Goal: Information Seeking & Learning: Learn about a topic

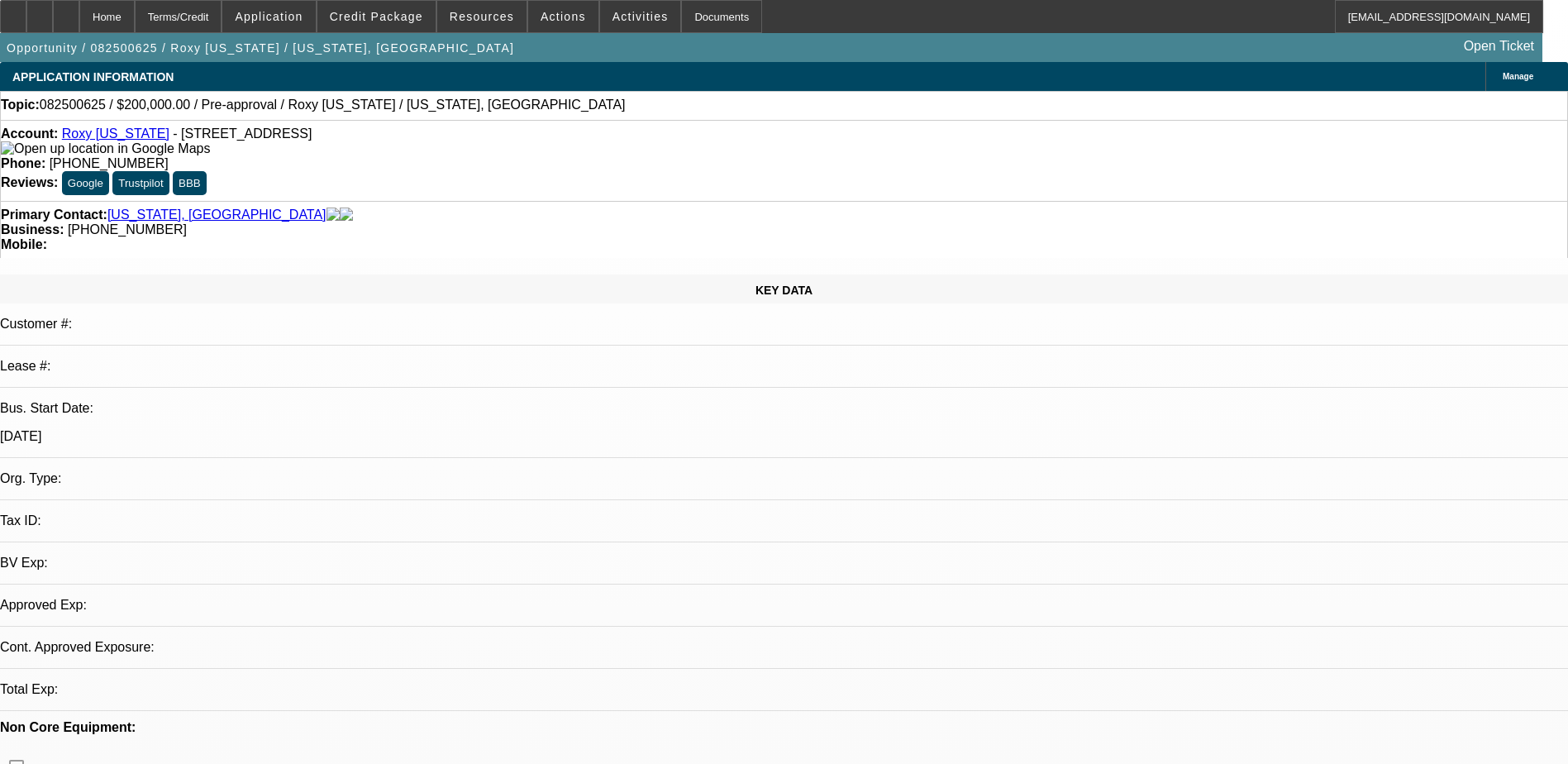
select select "0"
select select "2"
select select "0.1"
select select "1"
select select "2"
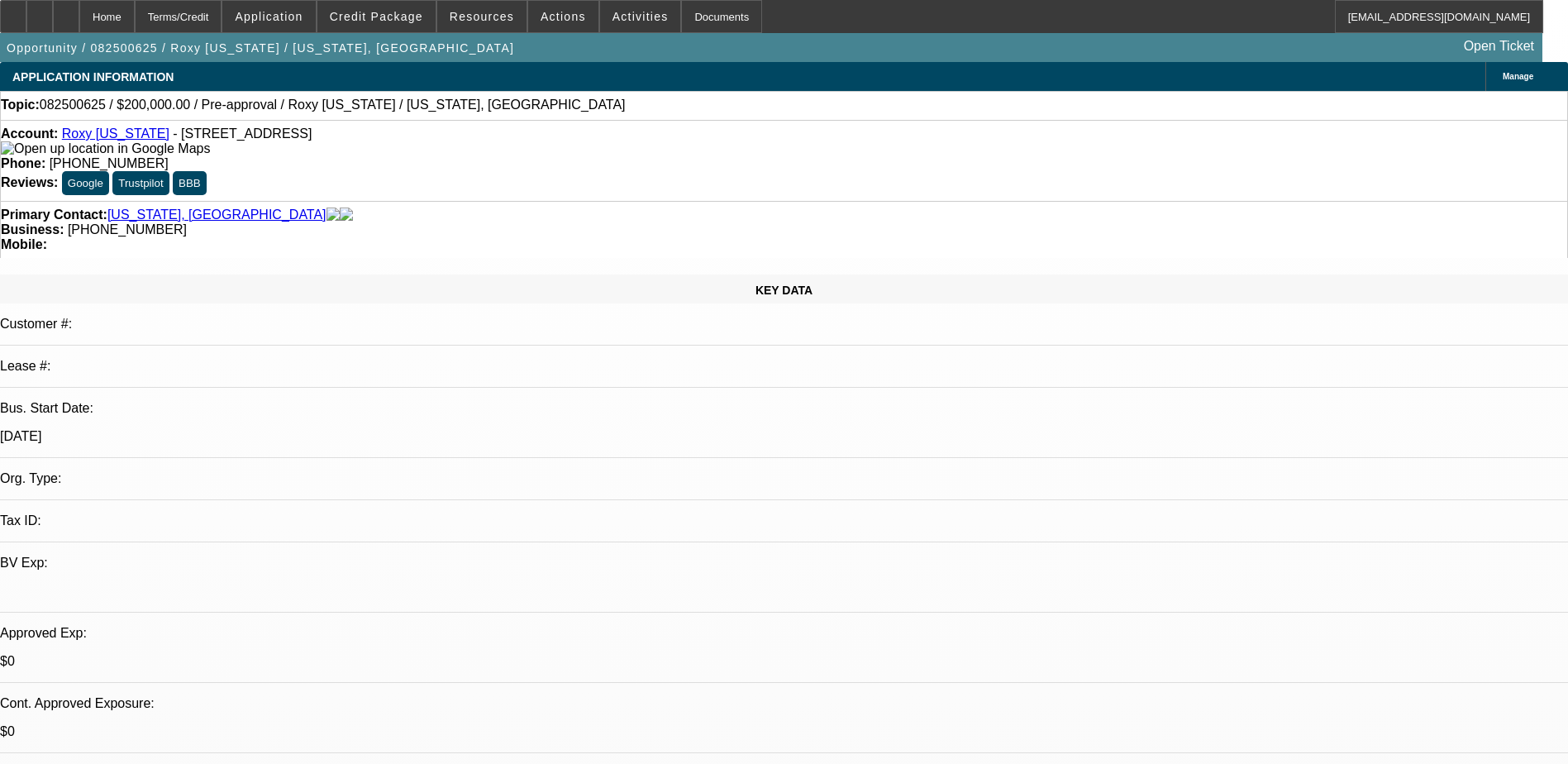
select select "4"
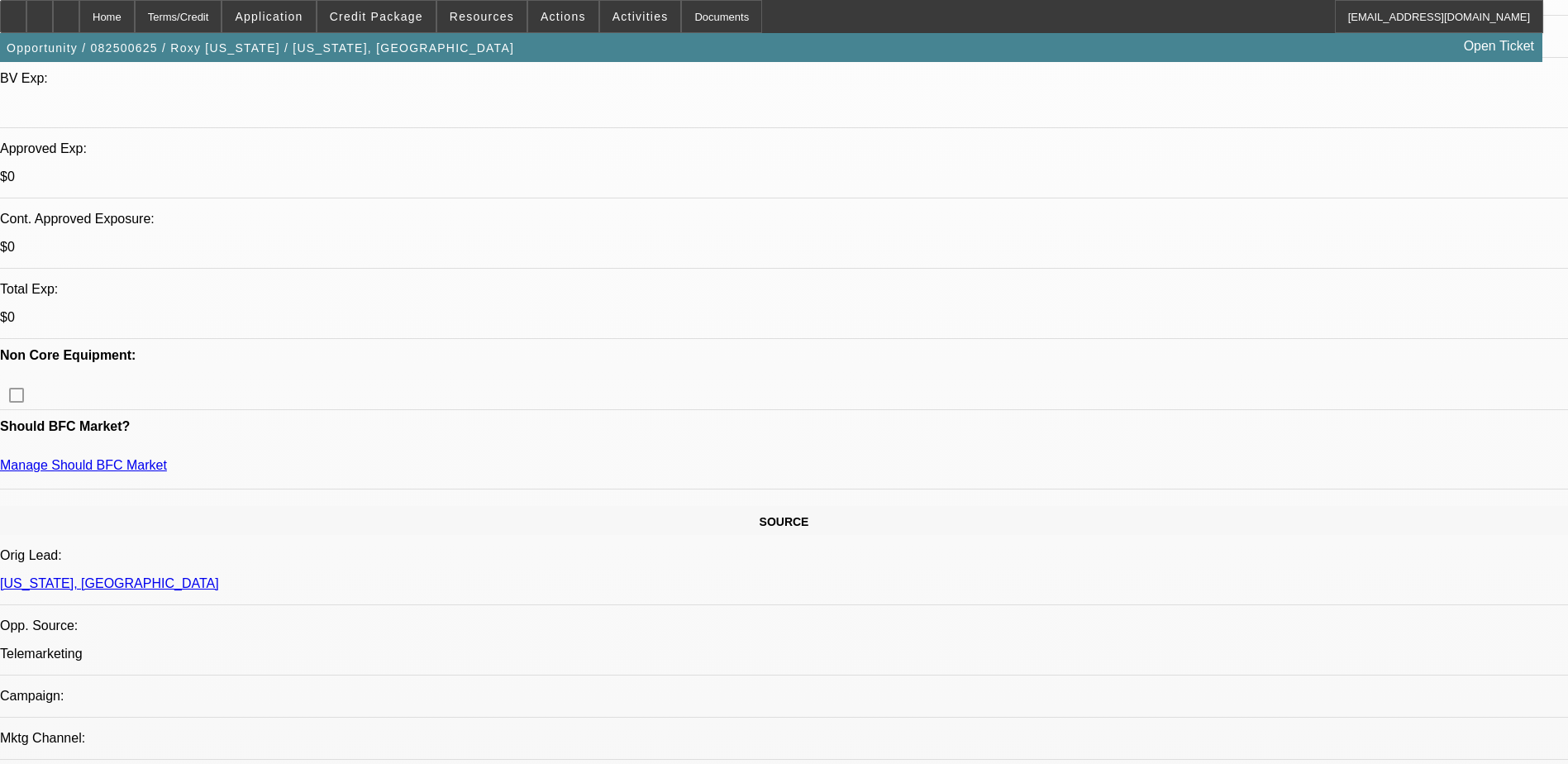
scroll to position [496, 0]
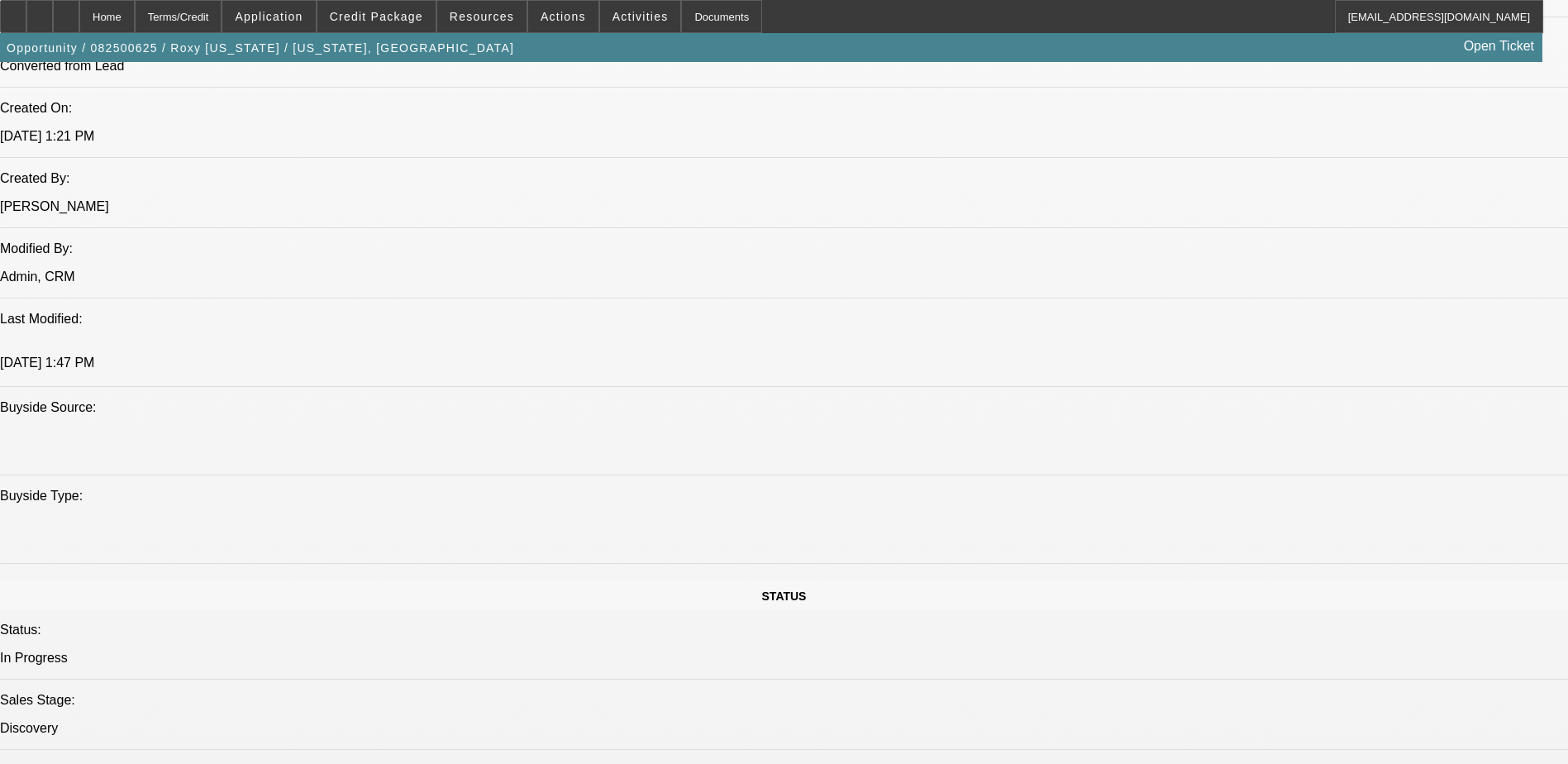
scroll to position [1240, 0]
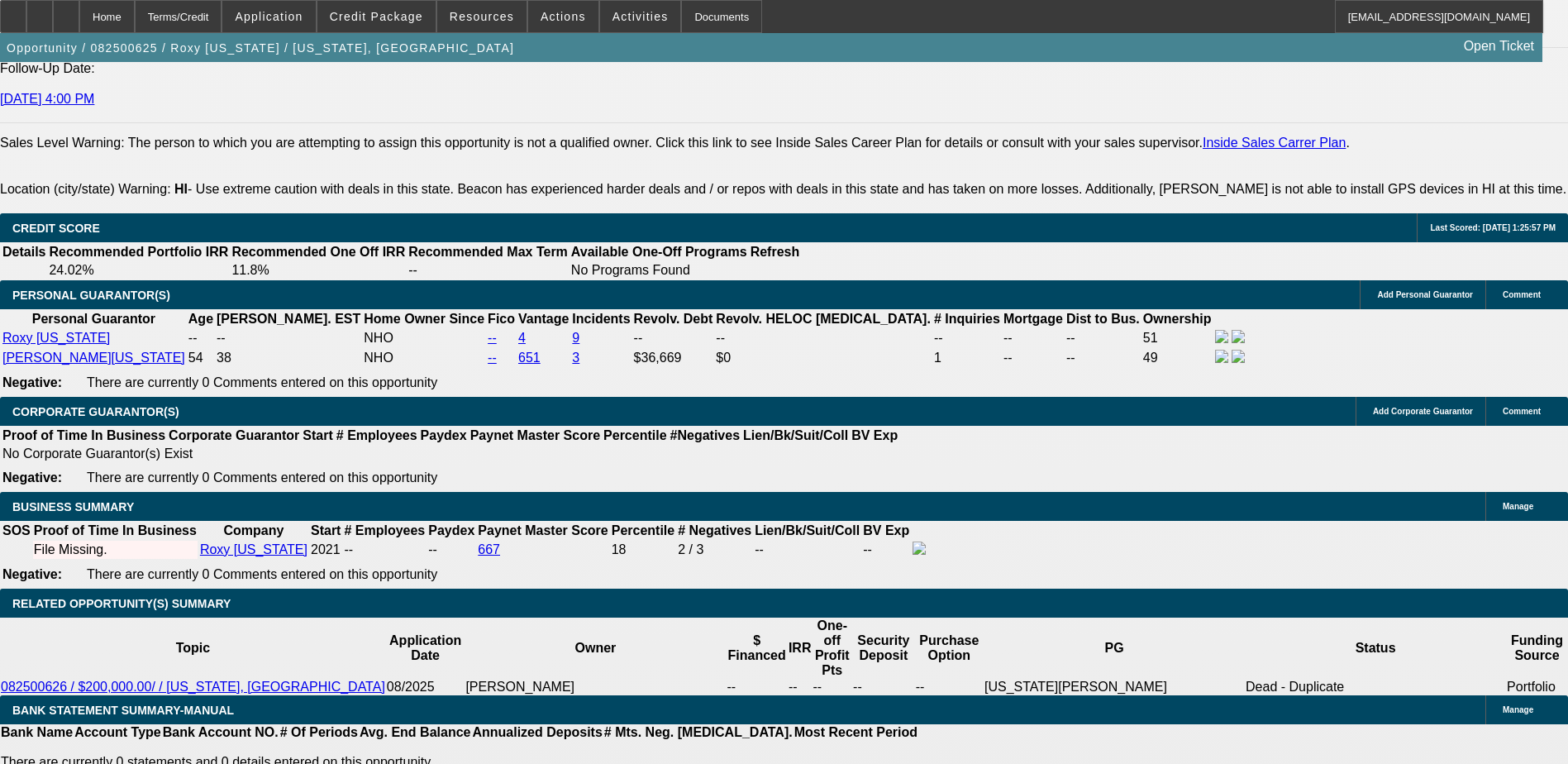
scroll to position [2315, 0]
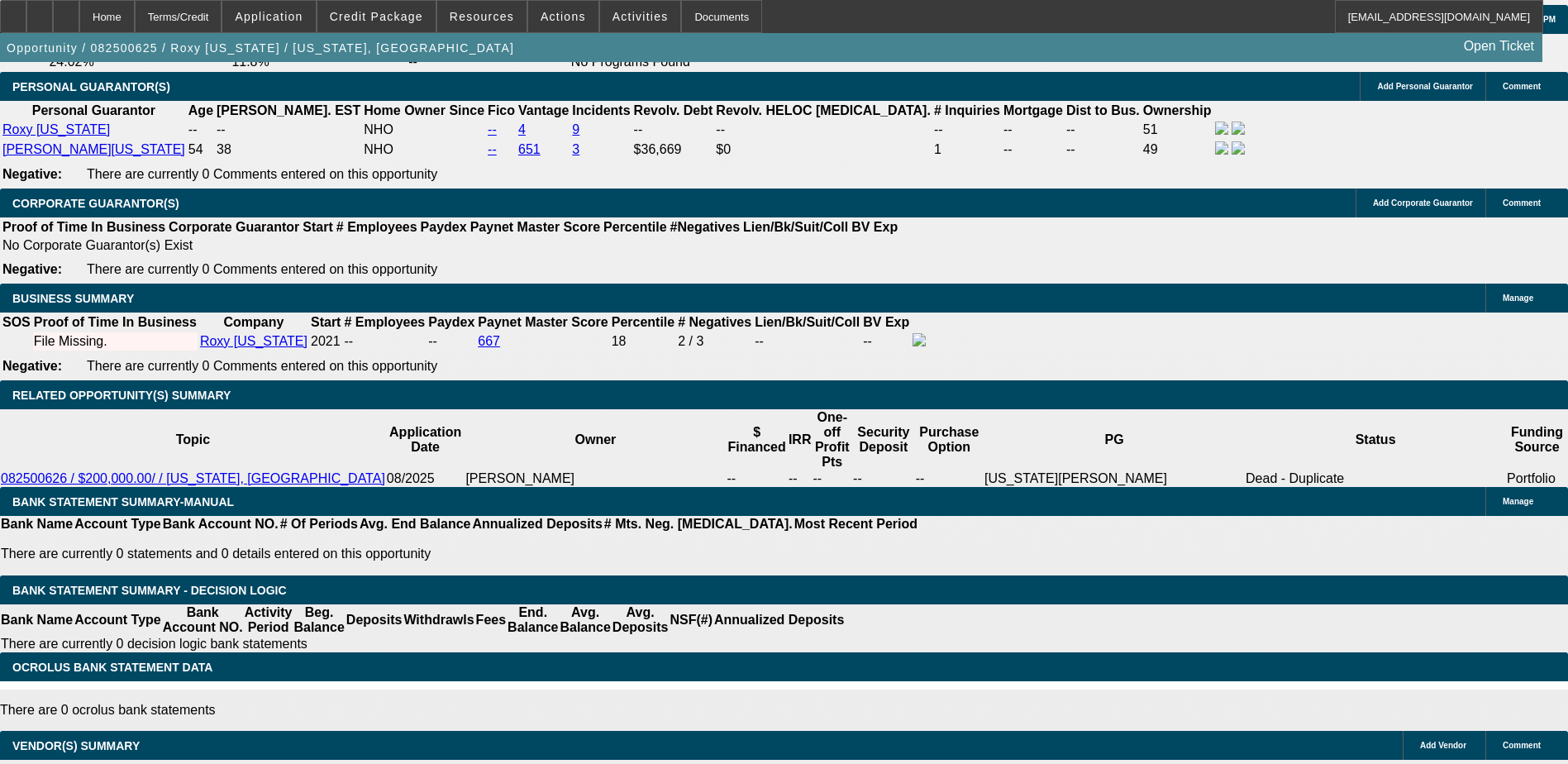
scroll to position [2398, 0]
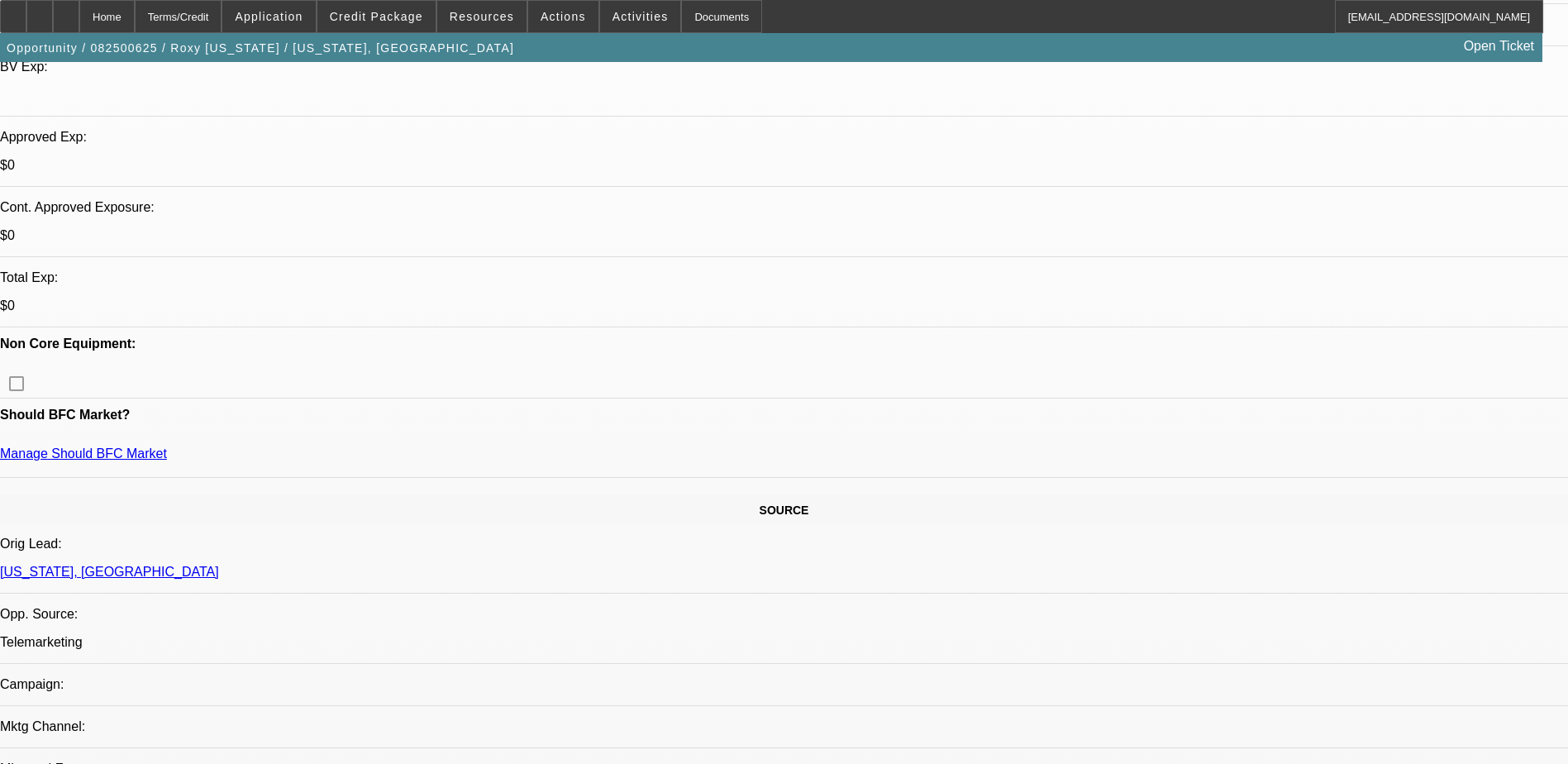
scroll to position [413, 0]
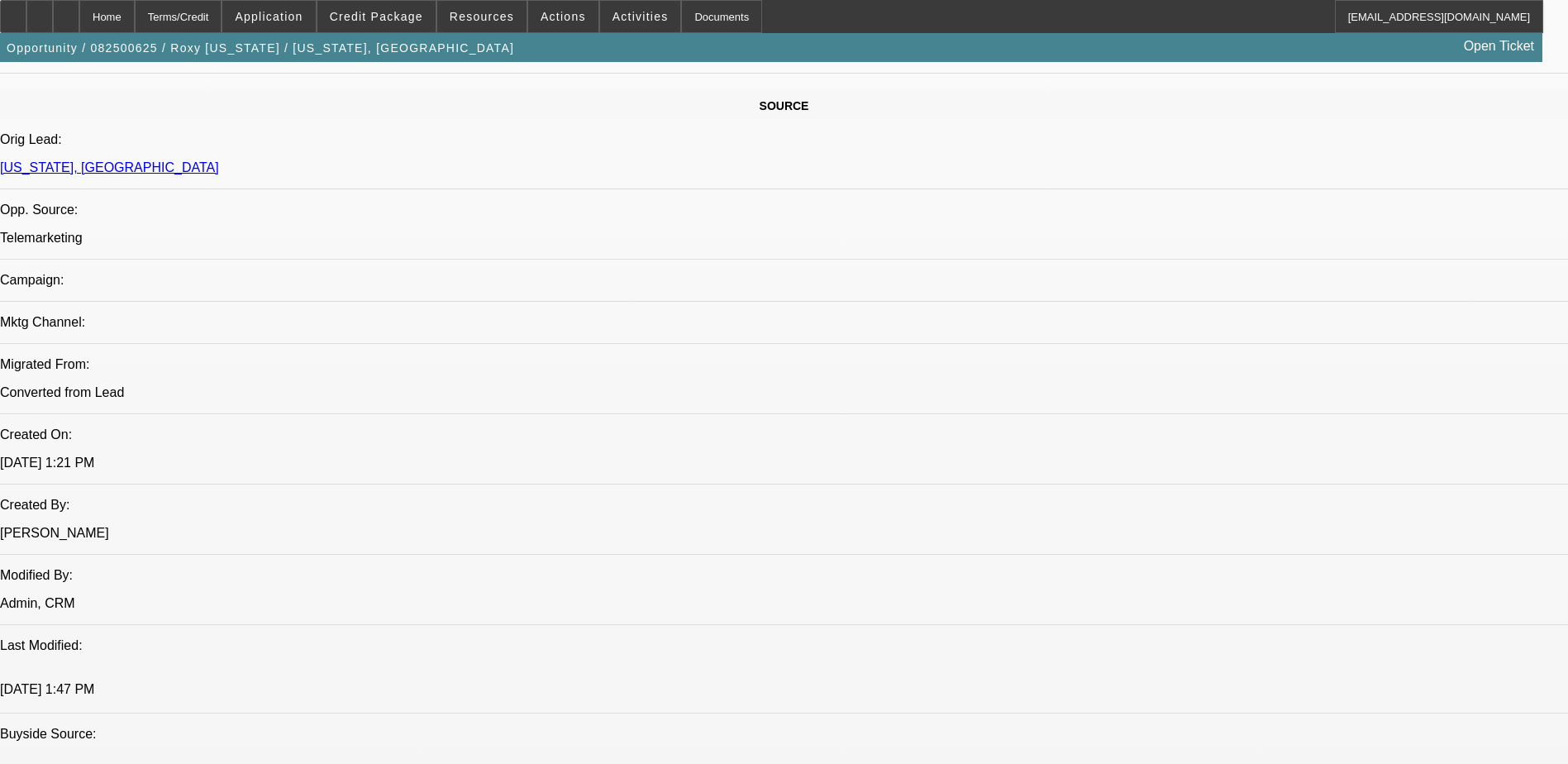
scroll to position [910, 0]
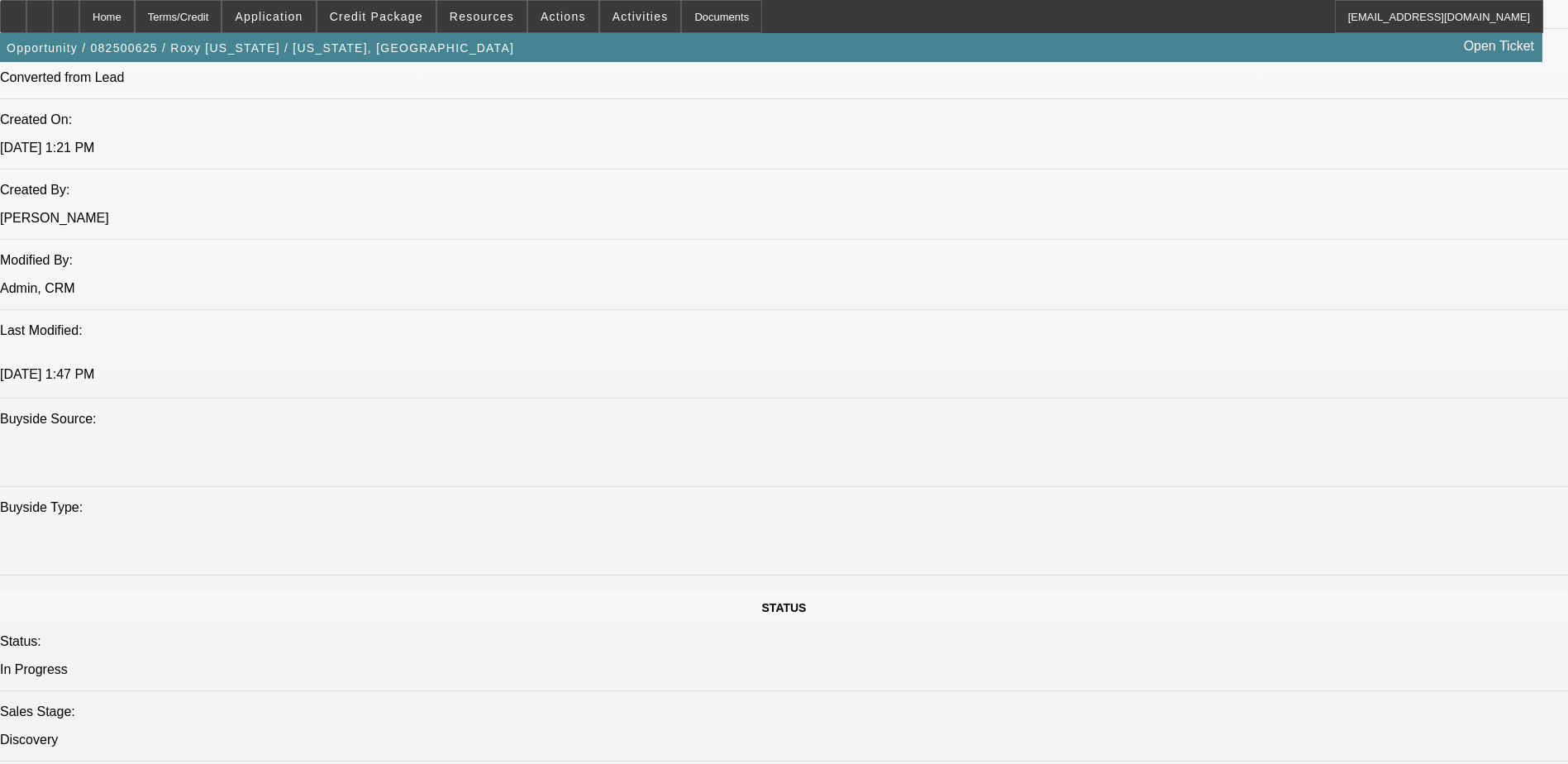
scroll to position [1240, 0]
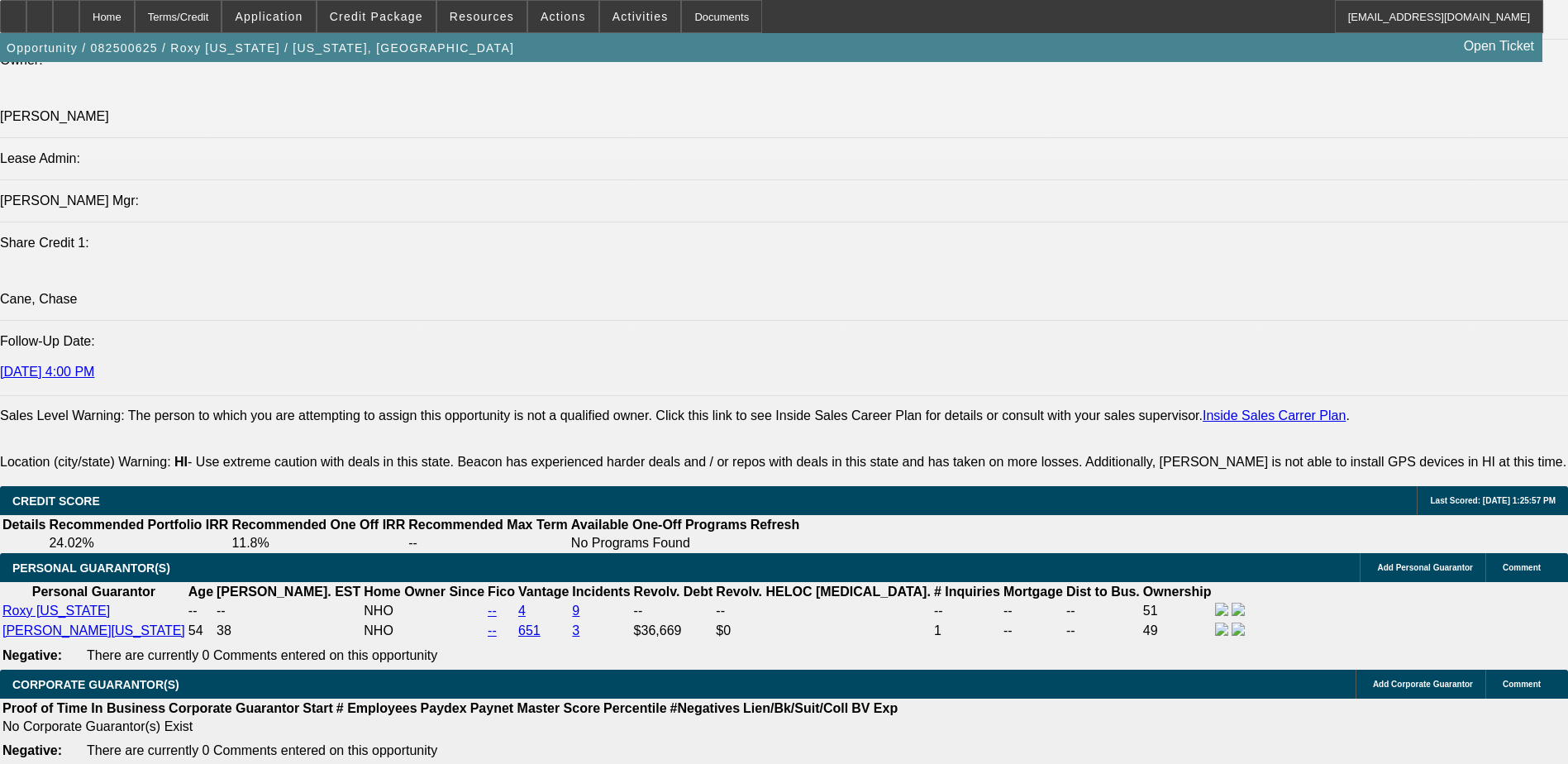
scroll to position [2067, 0]
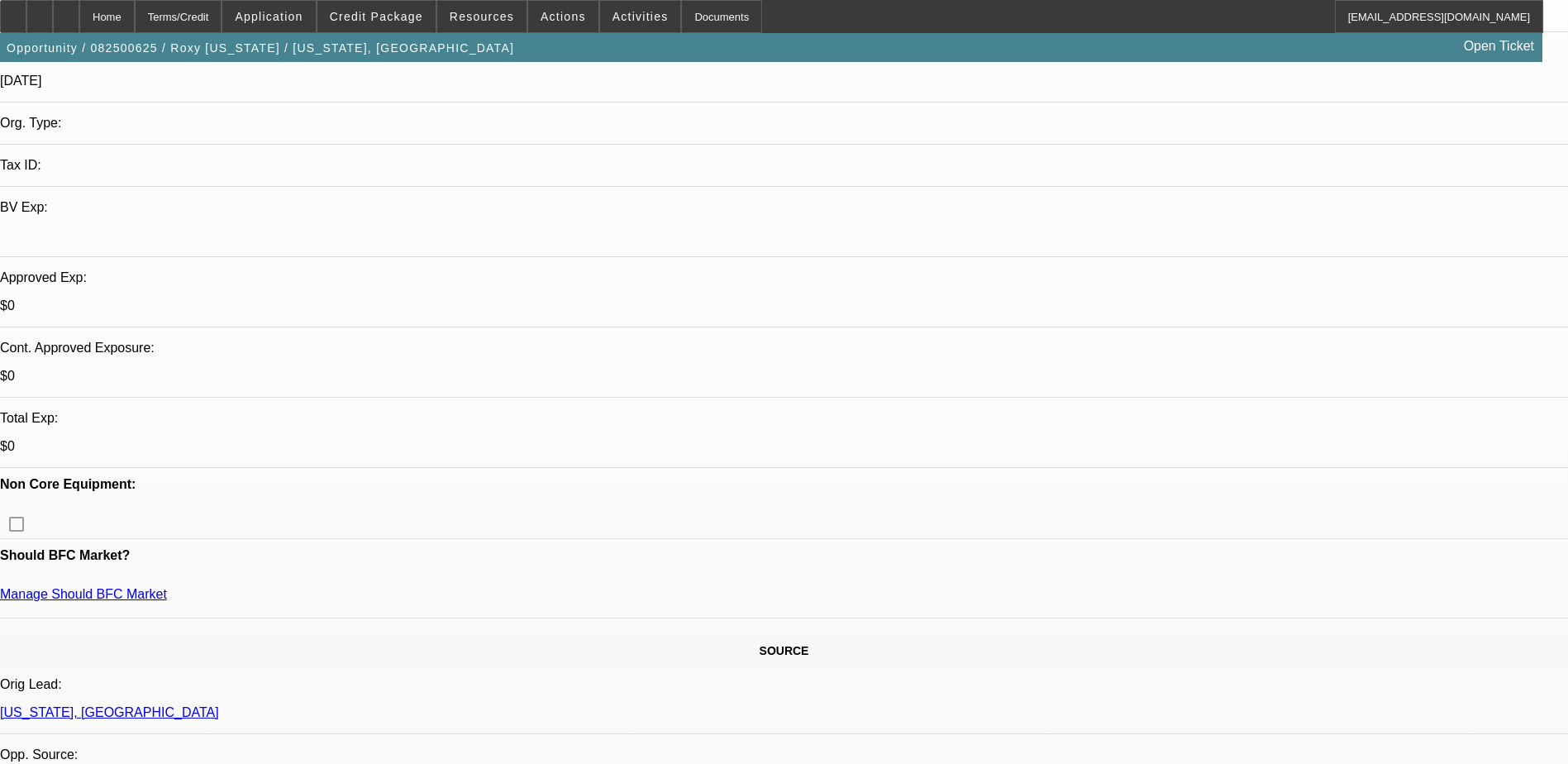
scroll to position [579, 0]
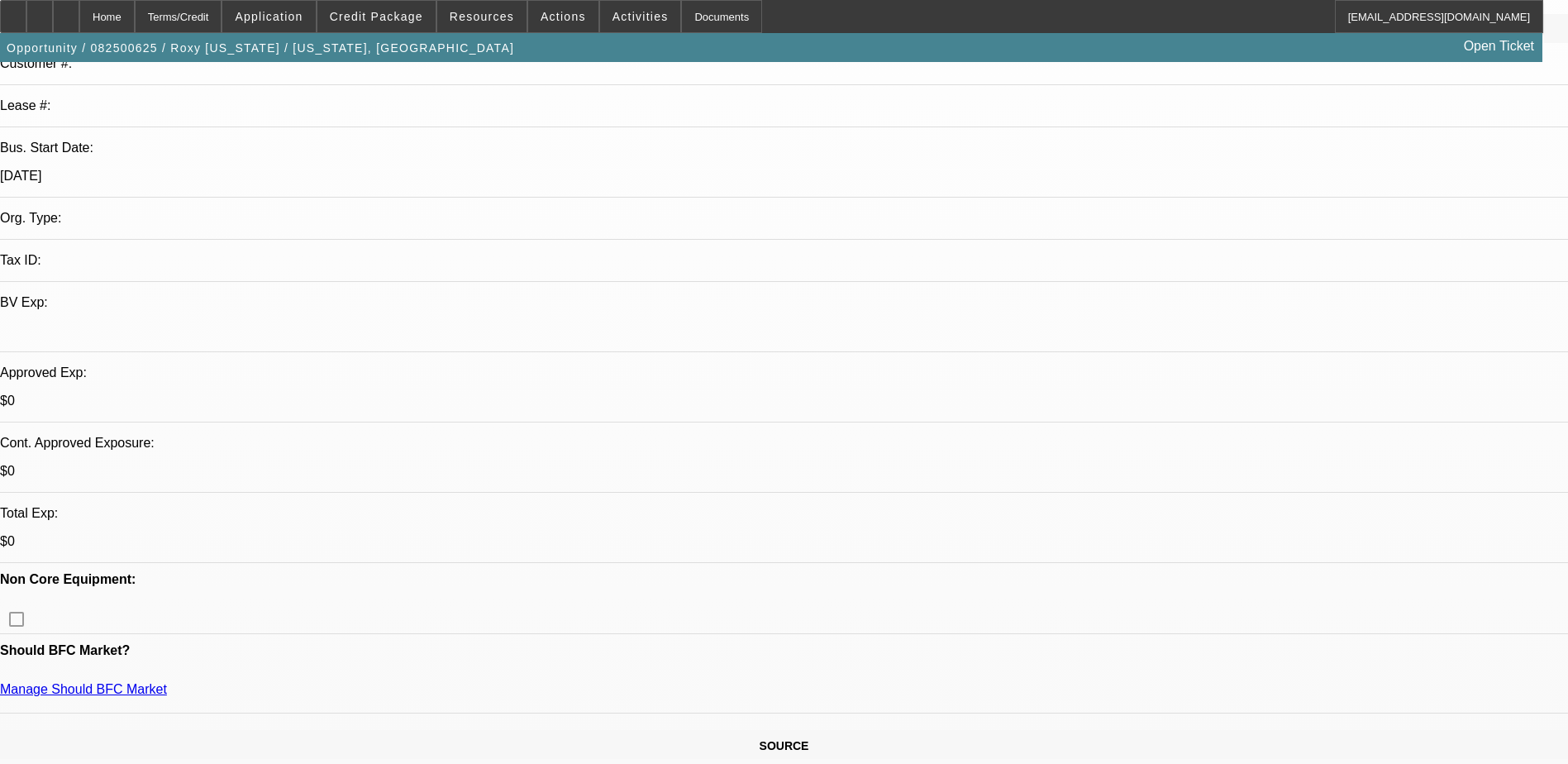
scroll to position [331, 0]
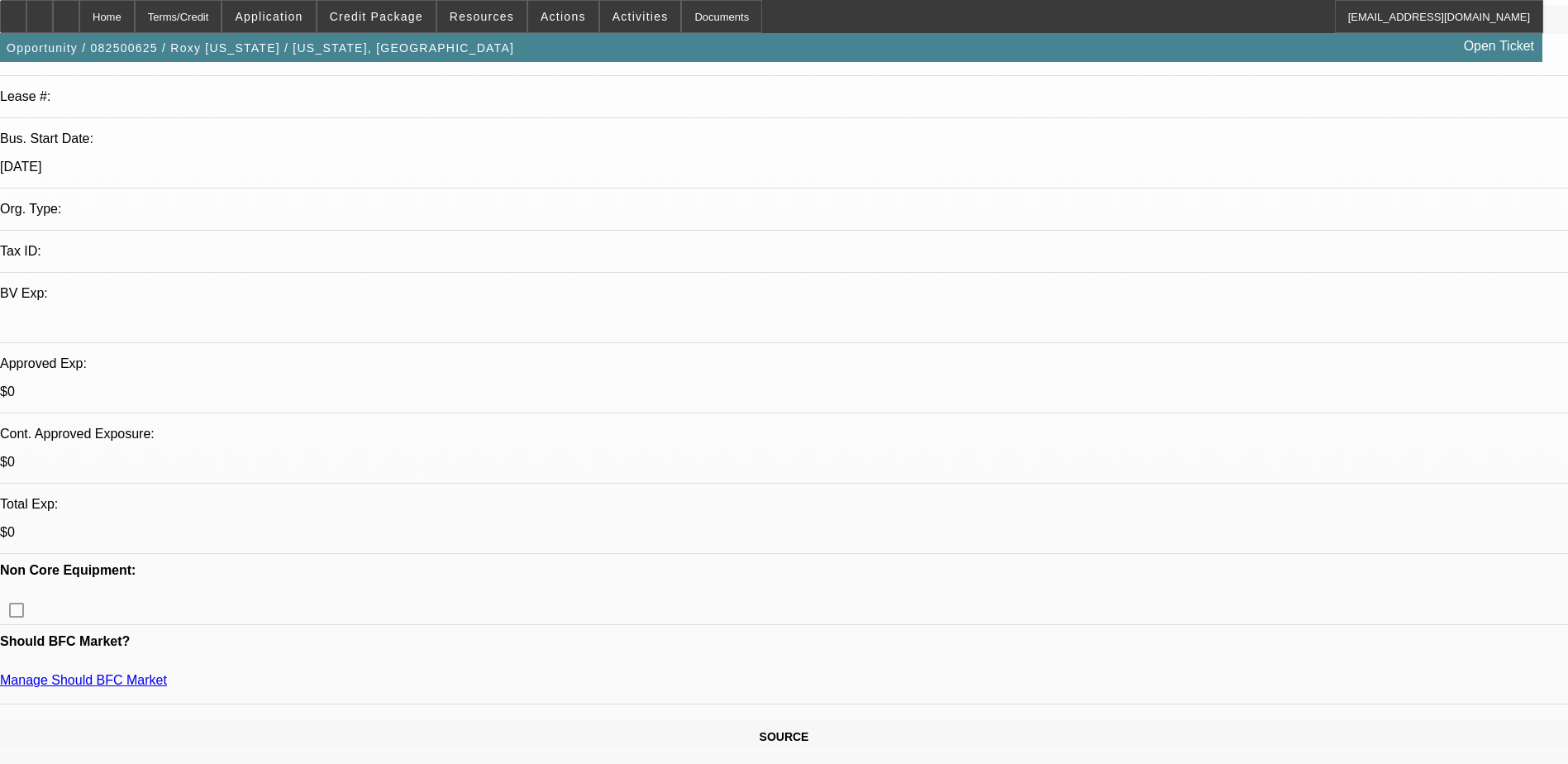
scroll to position [413, 0]
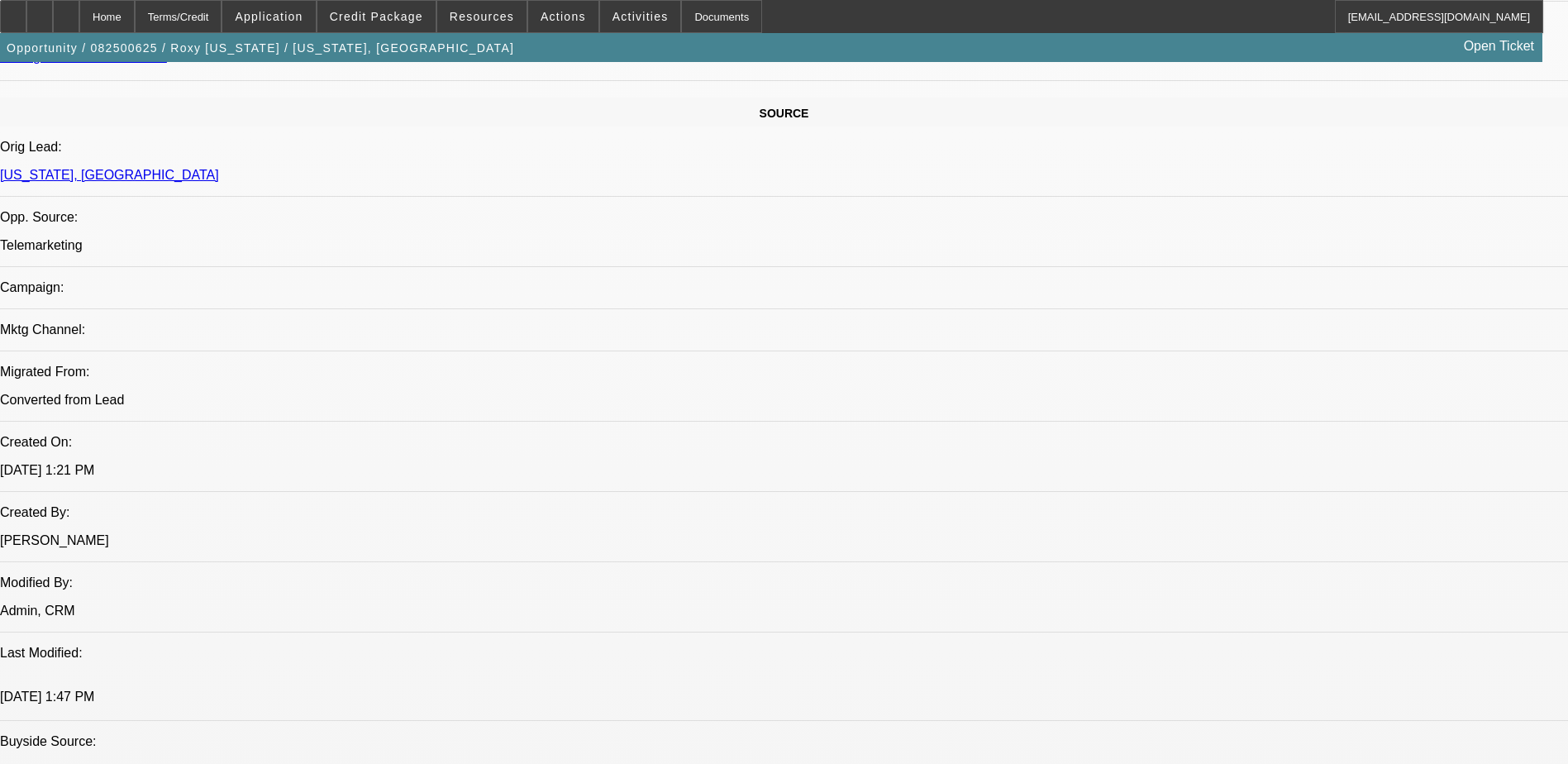
scroll to position [910, 0]
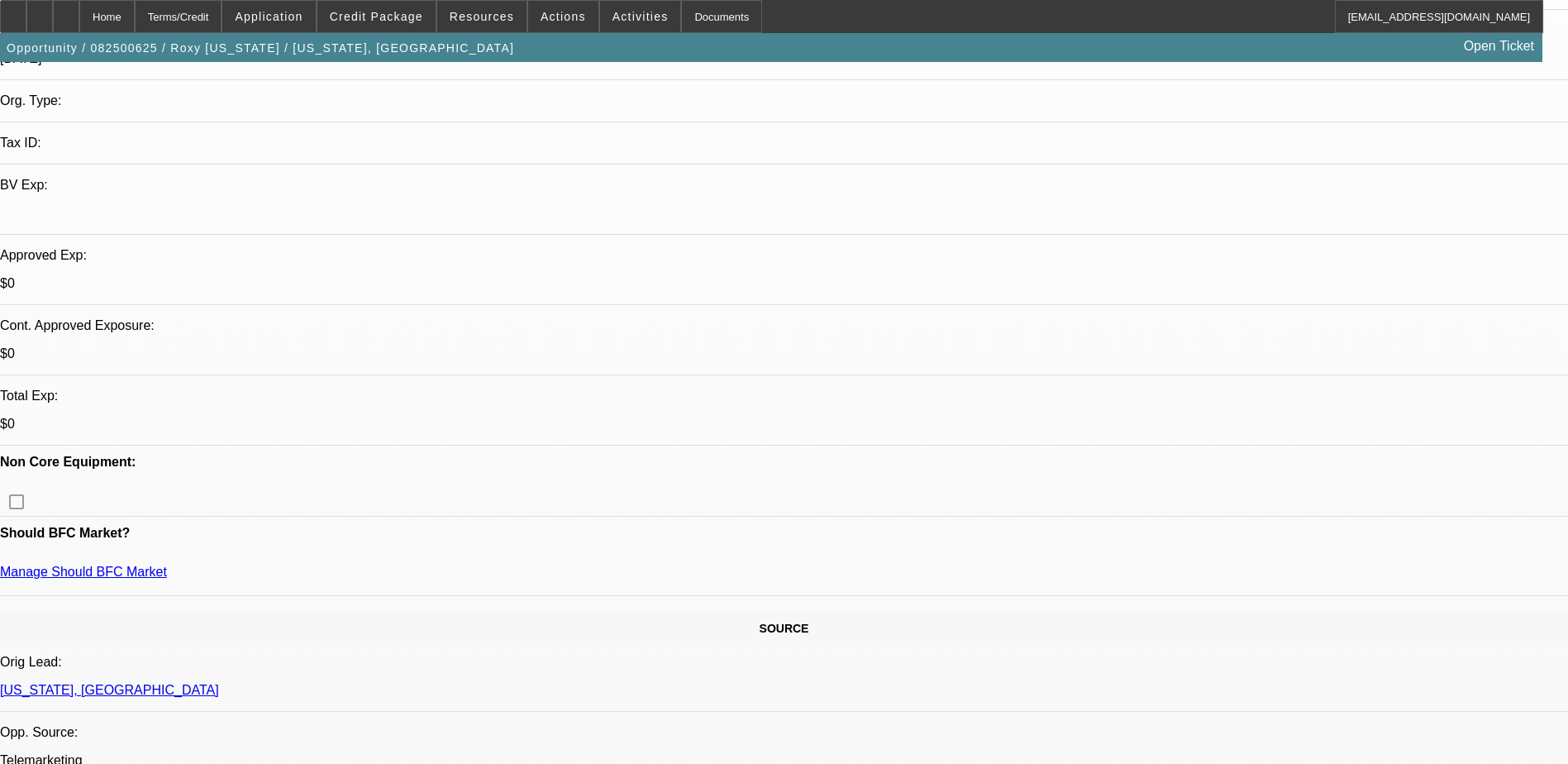
scroll to position [413, 0]
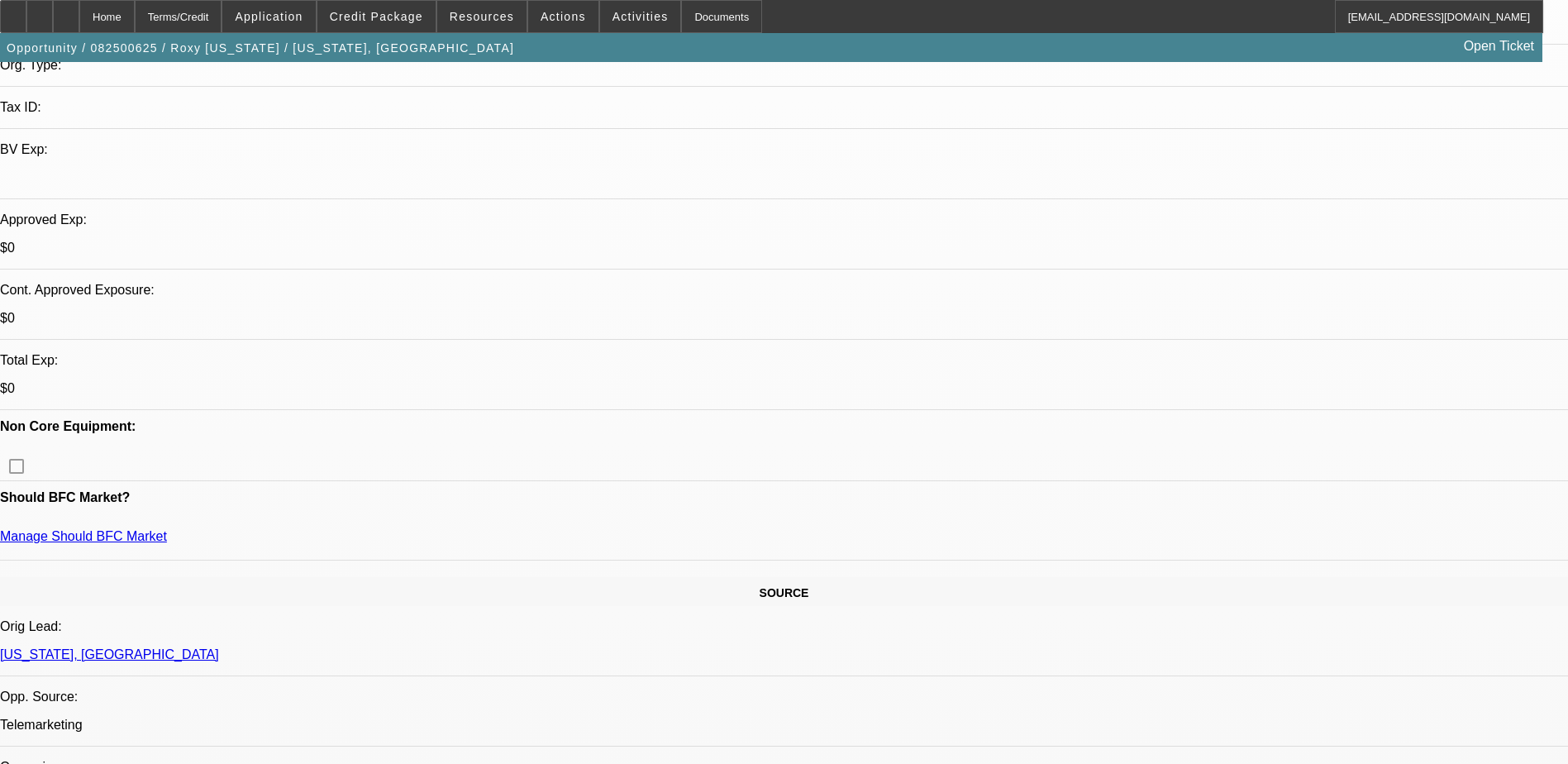
drag, startPoint x: 894, startPoint y: 591, endPoint x: 1020, endPoint y: 615, distance: 128.3
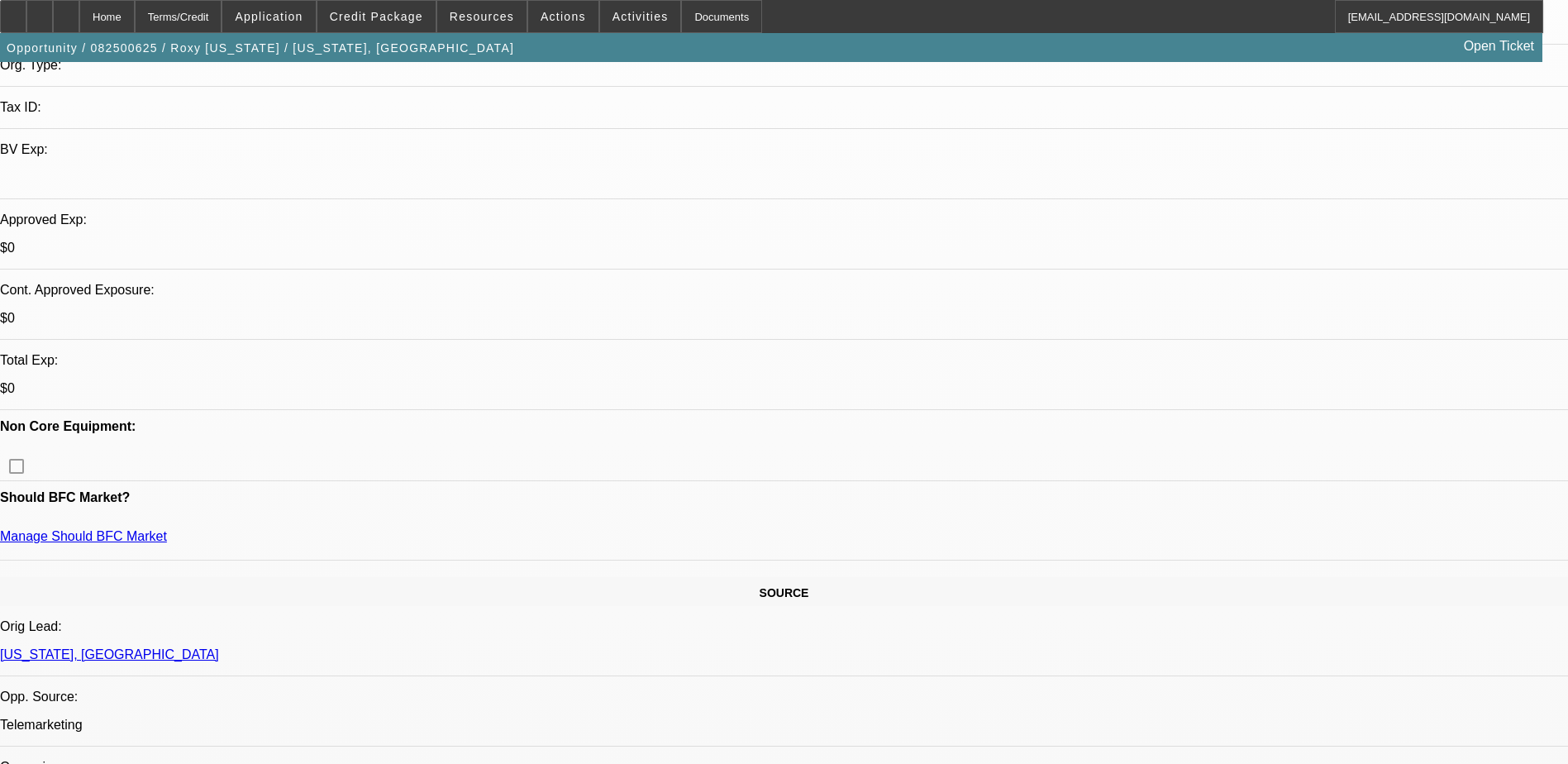
click at [79, 28] on div at bounding box center [66, 16] width 26 height 33
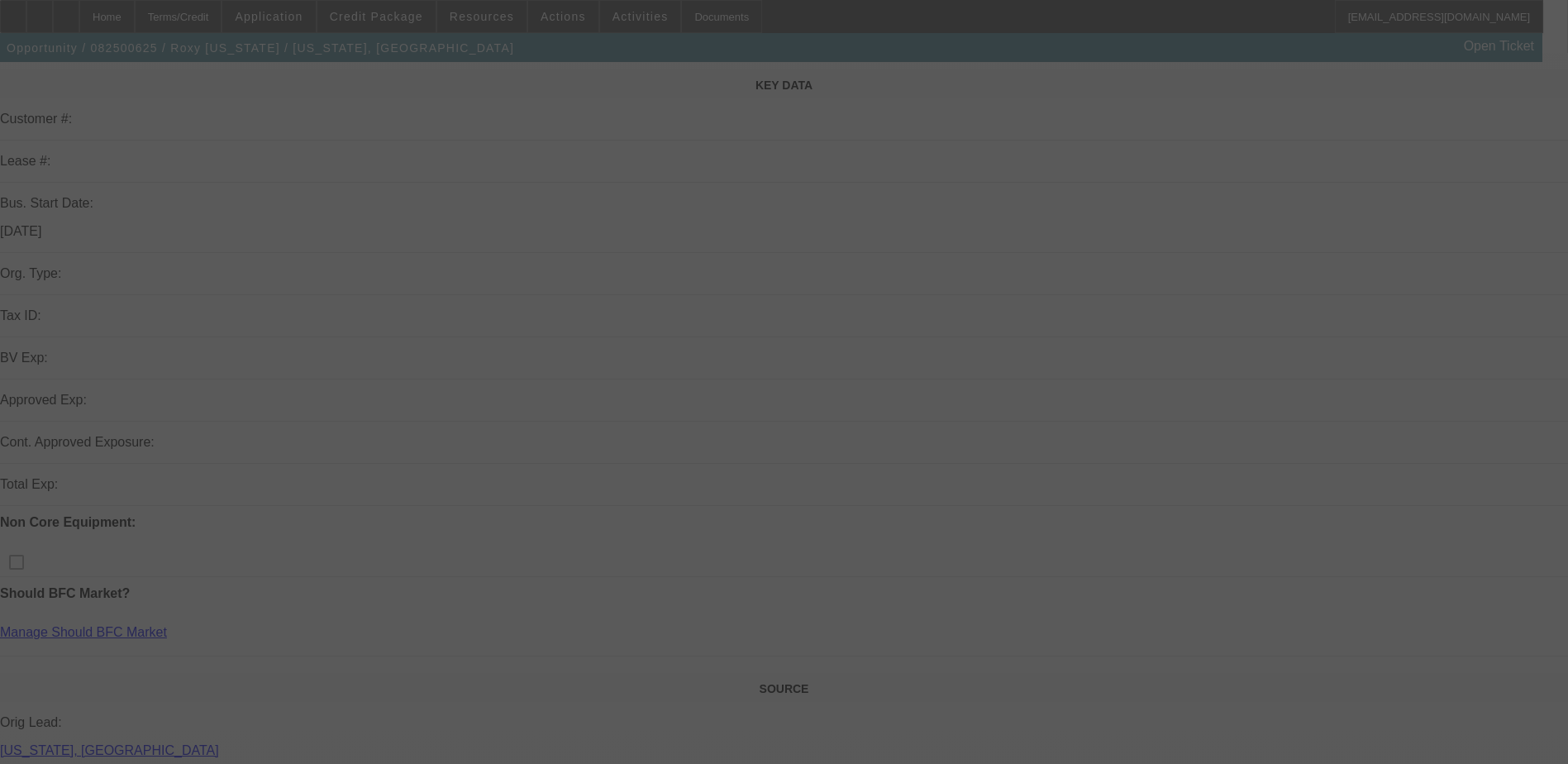
scroll to position [331, 0]
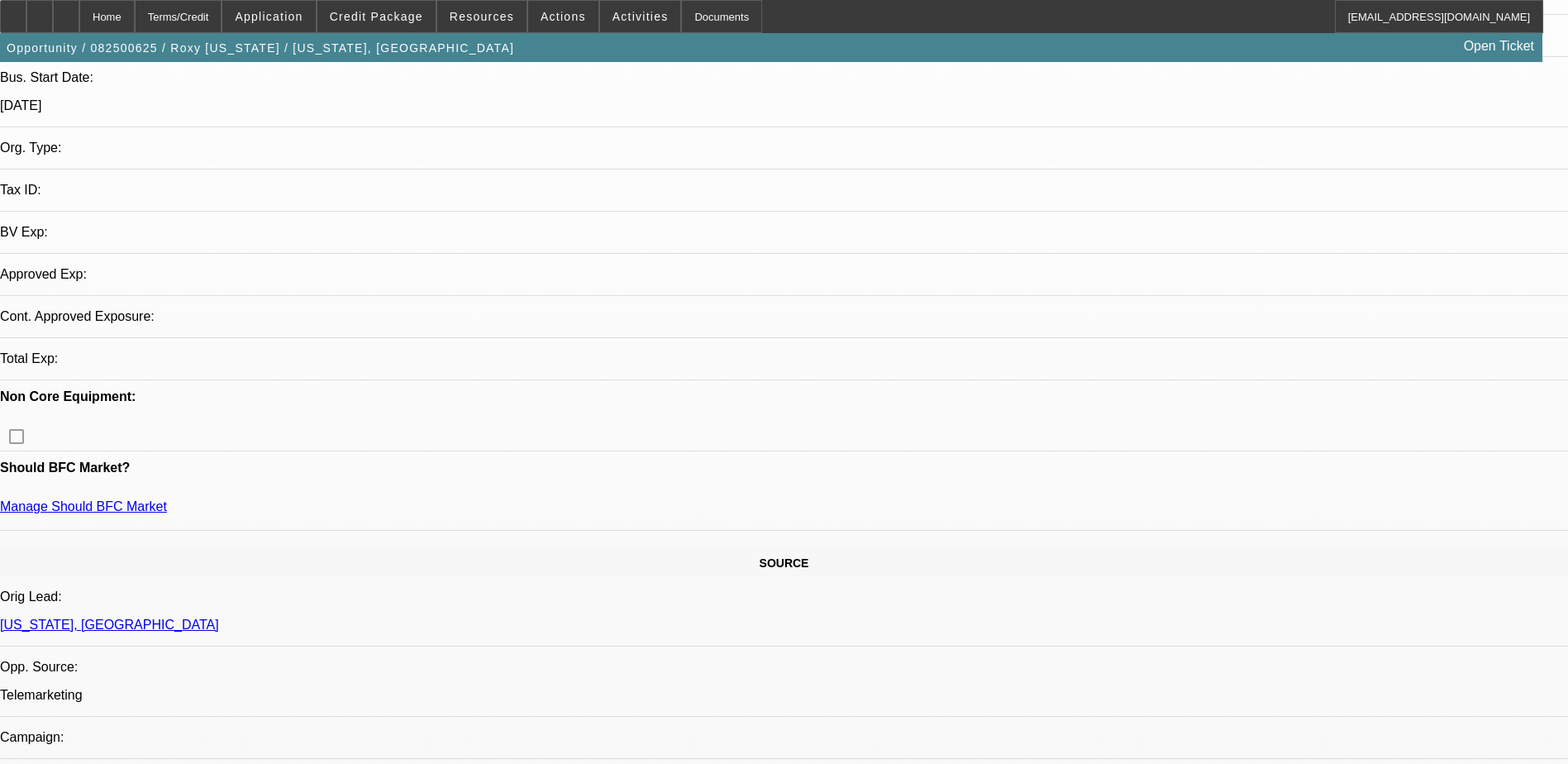
select select "0"
select select "2"
select select "0.1"
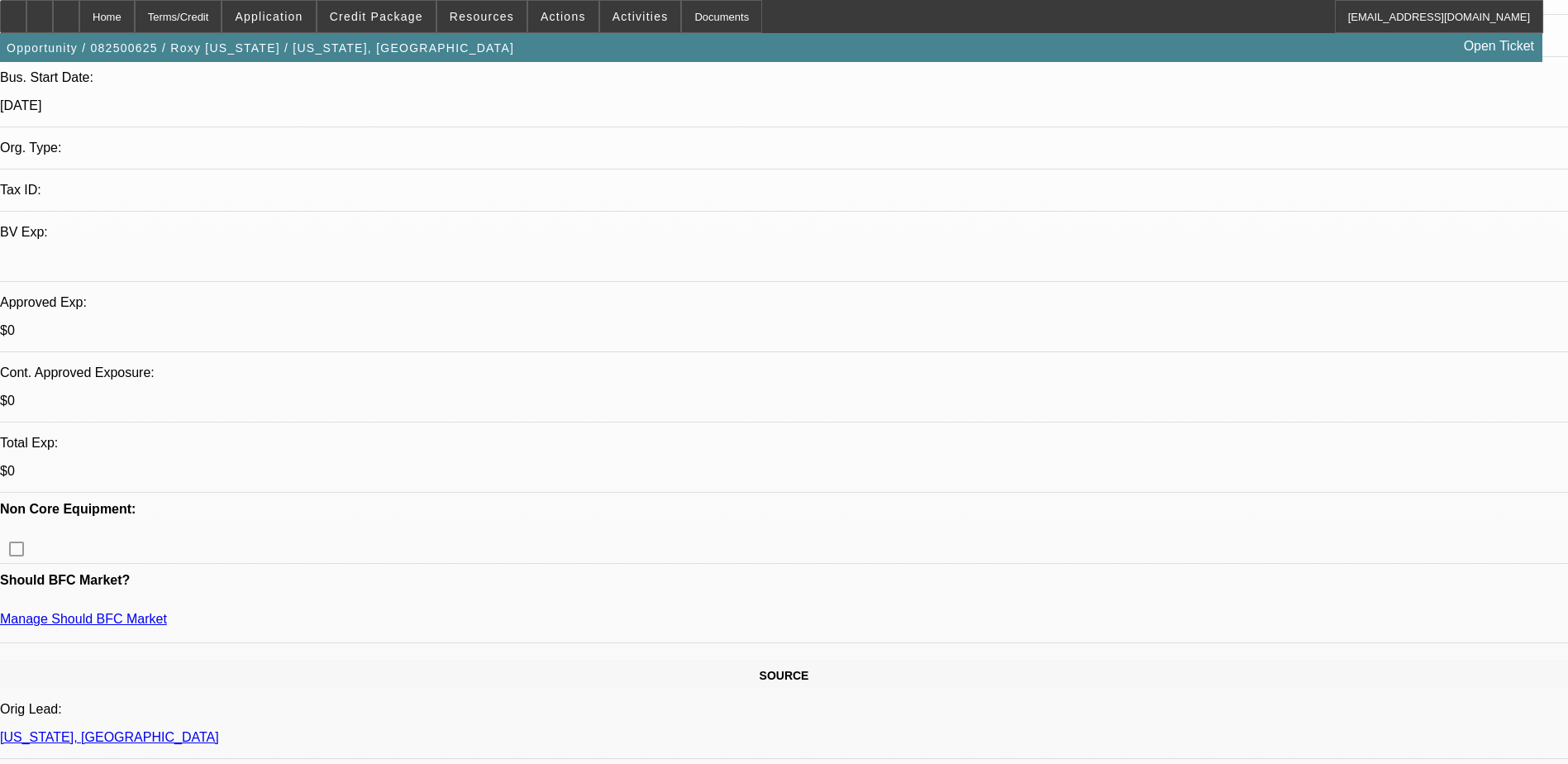
select select "1"
select select "2"
select select "4"
drag, startPoint x: 510, startPoint y: 570, endPoint x: 569, endPoint y: 570, distance: 59.0
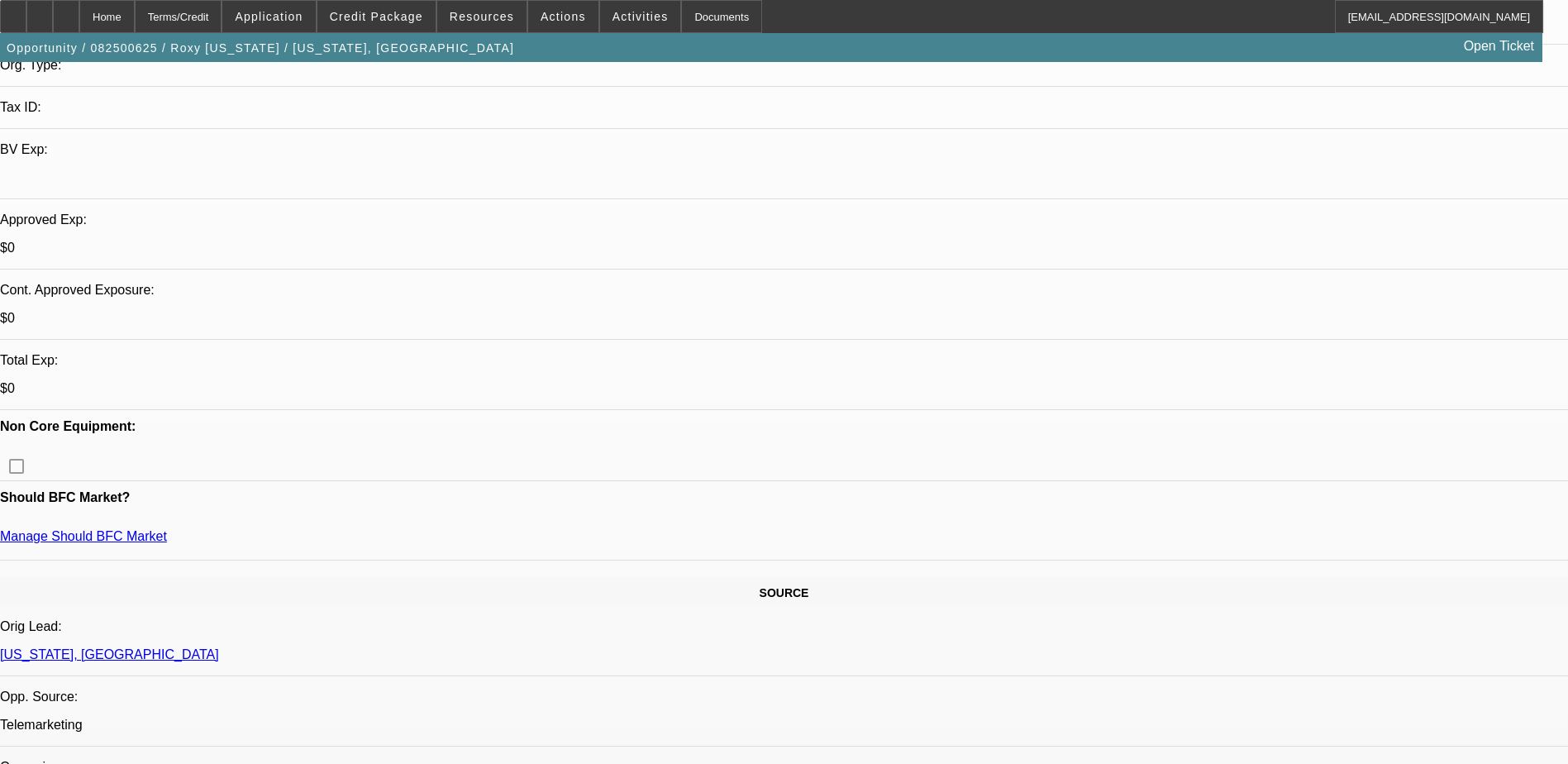
scroll to position [0, 0]
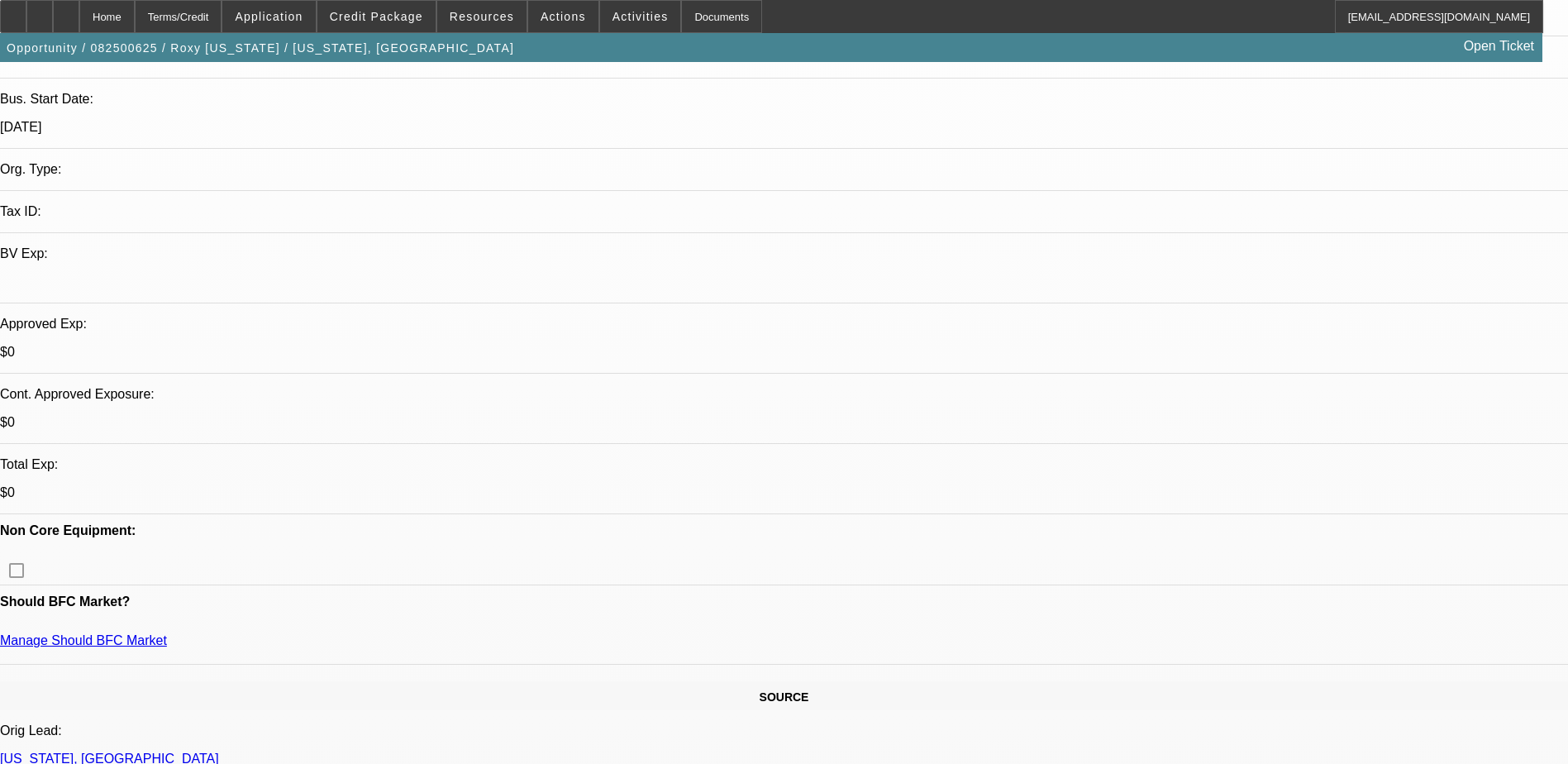
scroll to position [579, 0]
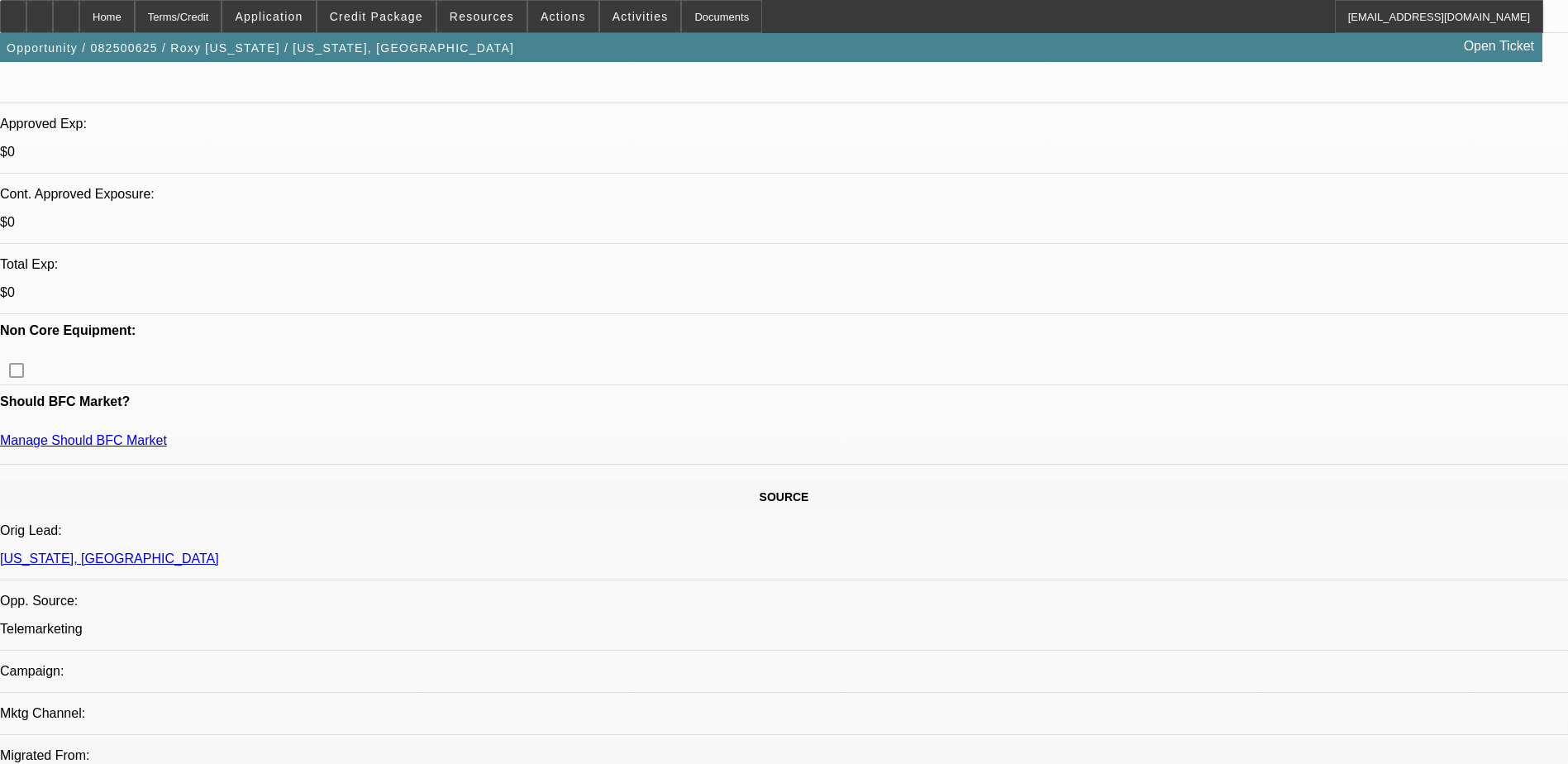
scroll to position [661, 0]
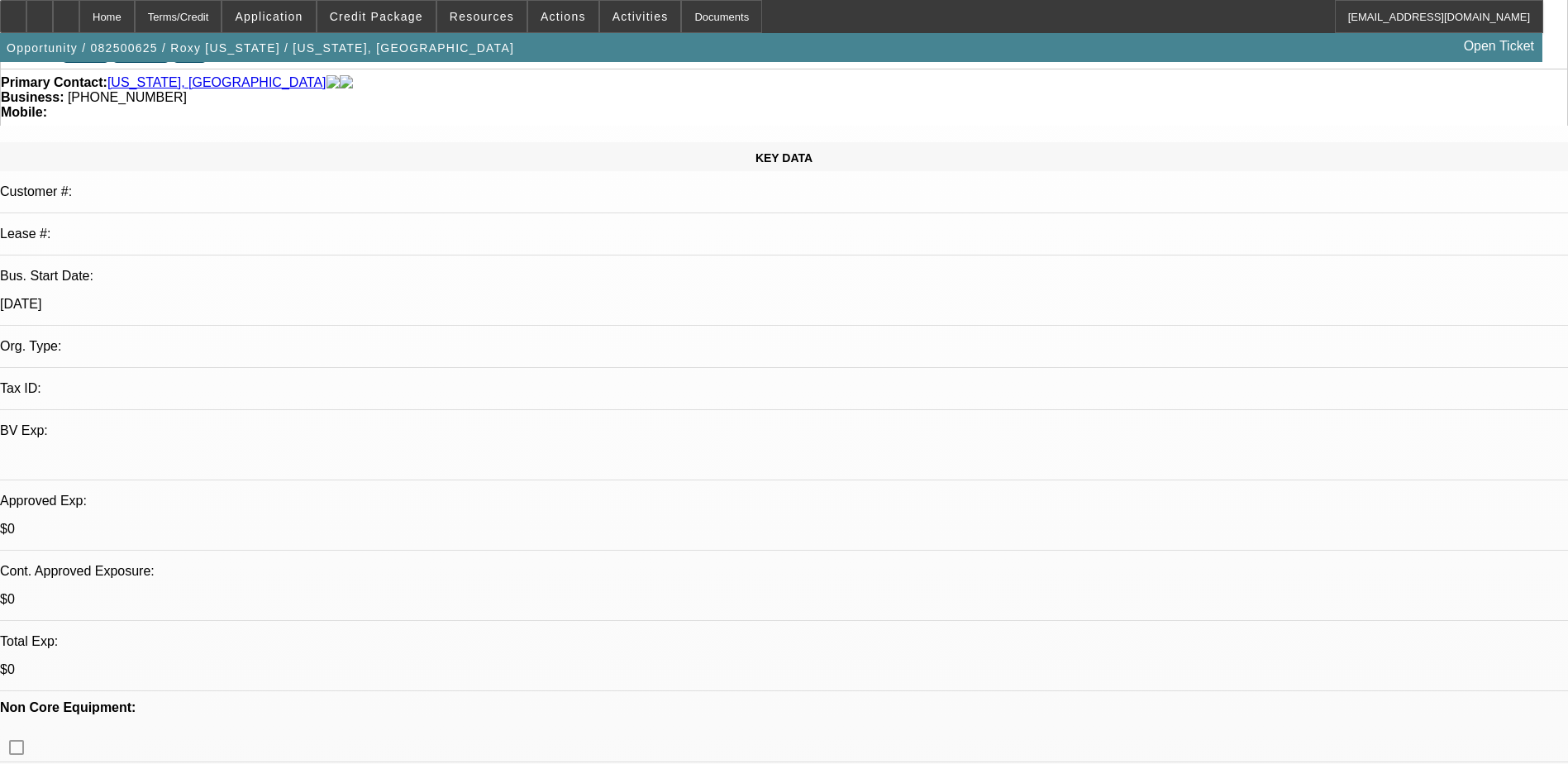
scroll to position [0, 0]
